Goal: Navigation & Orientation: Find specific page/section

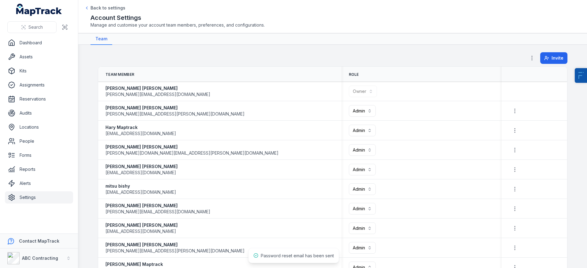
scroll to position [466, 0]
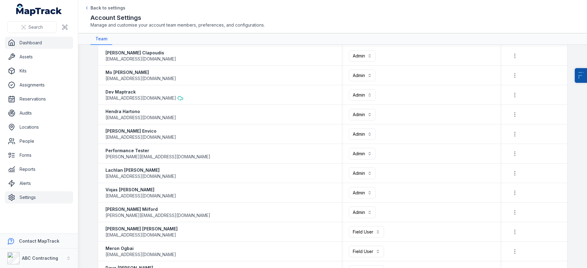
click at [43, 47] on link "Dashboard" at bounding box center [39, 43] width 68 height 12
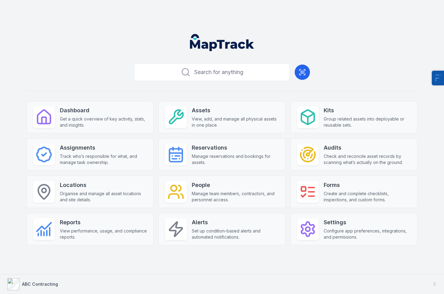
click at [29, 284] on strong "ABC Contracting" at bounding box center [40, 283] width 36 height 5
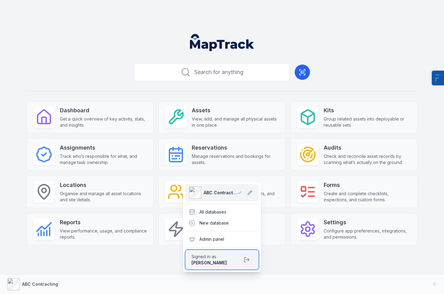
click at [231, 260] on div "Jarrod Milford" at bounding box center [215, 262] width 47 height 6
